Goal: Information Seeking & Learning: Learn about a topic

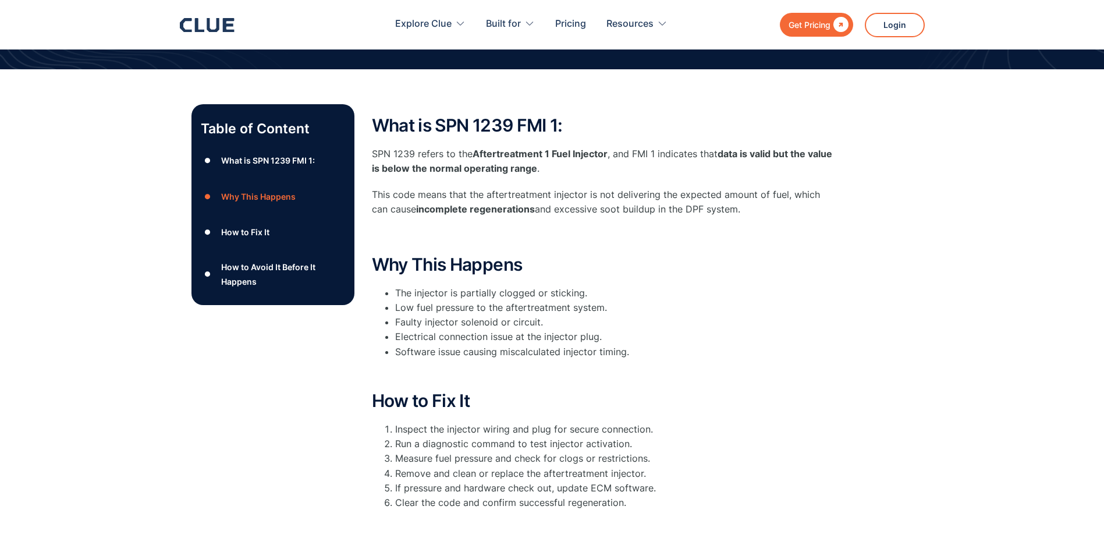
scroll to position [116, 0]
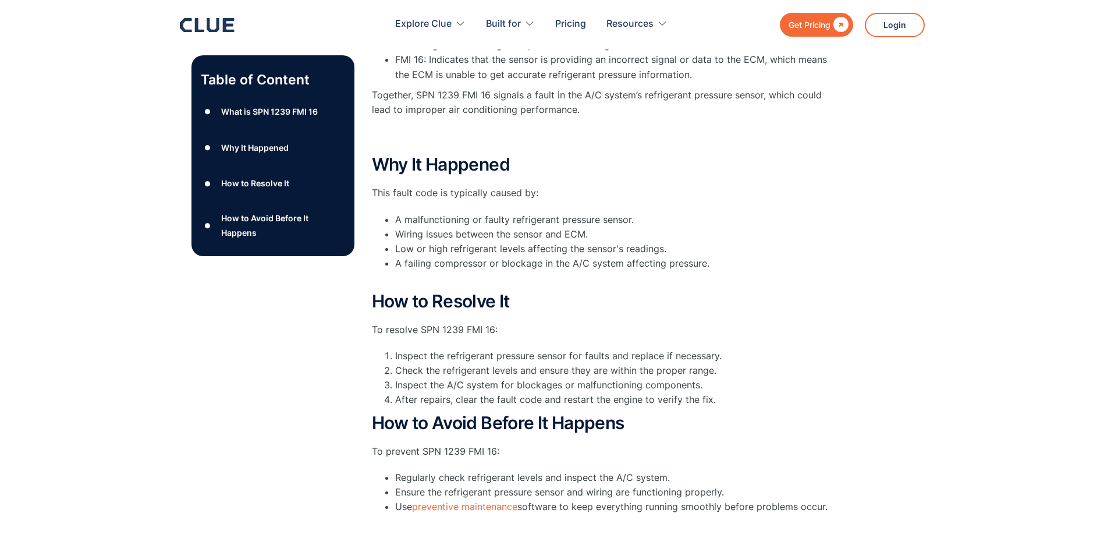
scroll to position [291, 0]
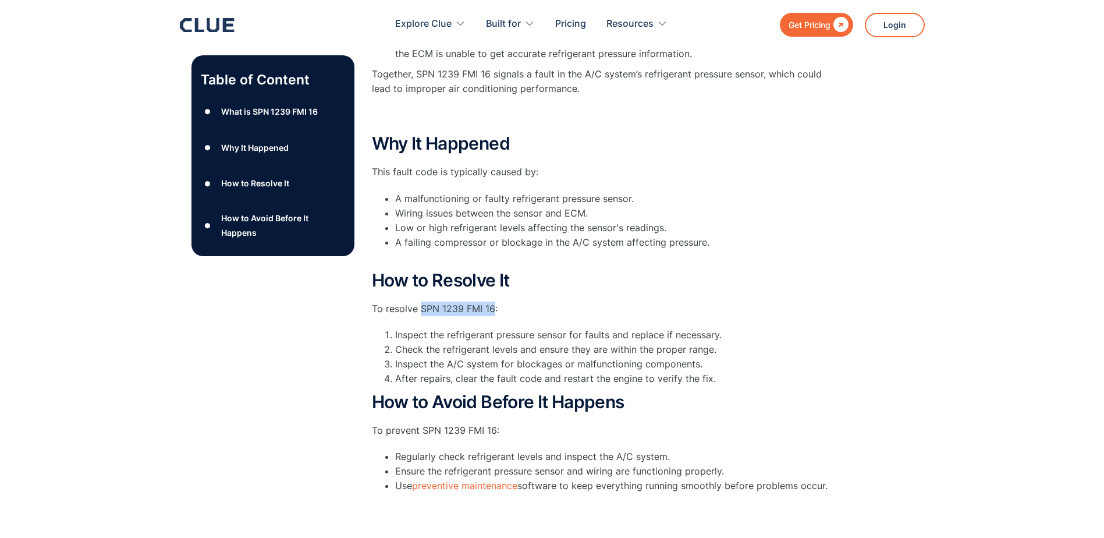
drag, startPoint x: 420, startPoint y: 308, endPoint x: 492, endPoint y: 311, distance: 71.7
click at [492, 311] on p "To resolve SPN 1239 FMI 16:" at bounding box center [605, 308] width 466 height 15
drag, startPoint x: 492, startPoint y: 311, endPoint x: 453, endPoint y: 312, distance: 39.0
copy p "SPN 1239 FMI 16"
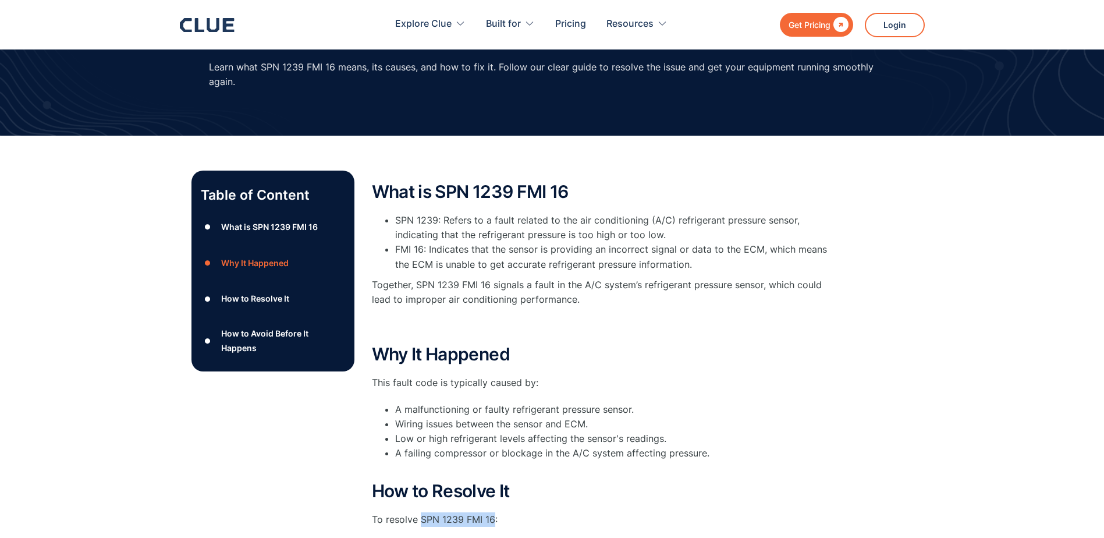
scroll to position [0, 0]
